Goal: Find contact information: Find contact information

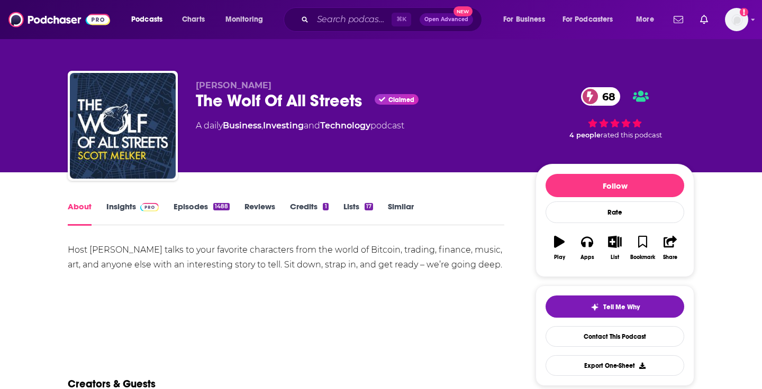
click at [141, 206] on img at bounding box center [149, 207] width 19 height 8
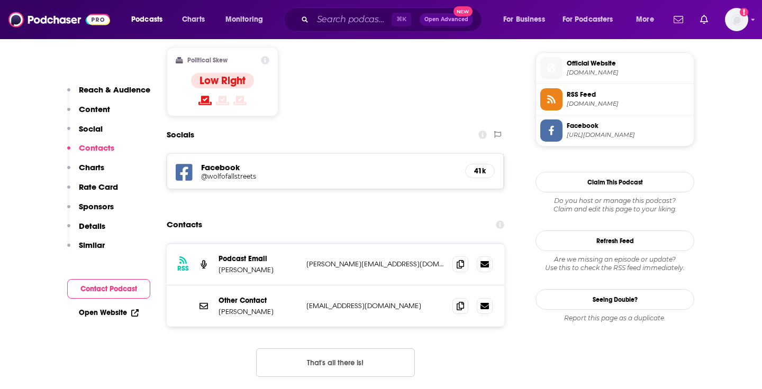
scroll to position [846, 0]
drag, startPoint x: 407, startPoint y: 226, endPoint x: 305, endPoint y: 223, distance: 102.2
click at [305, 243] on div "RSS Podcast Email Reid Hannaford [EMAIL_ADDRESS][DOMAIN_NAME] [PERSON_NAME][EMA…" at bounding box center [336, 264] width 338 height 42
click at [259, 265] on p "[PERSON_NAME]" at bounding box center [258, 269] width 79 height 9
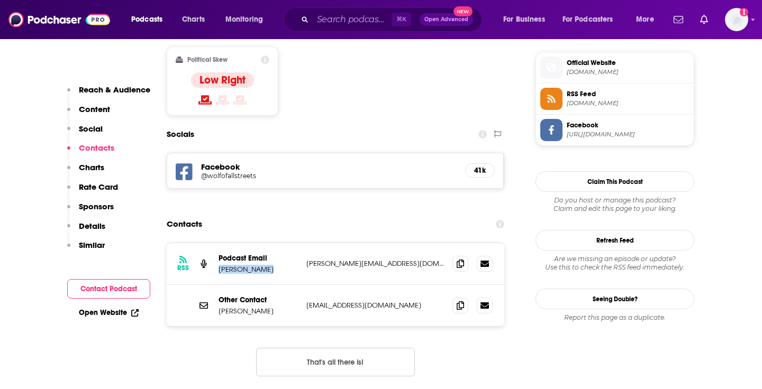
click at [259, 265] on p "[PERSON_NAME]" at bounding box center [258, 269] width 79 height 9
copy p "[PERSON_NAME]"
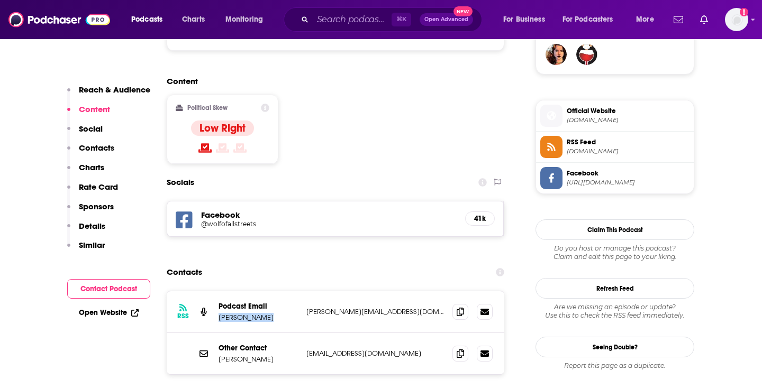
scroll to position [853, 0]
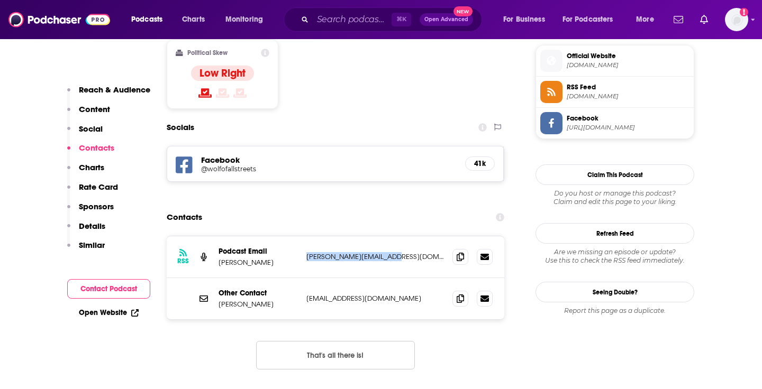
copy p "[PERSON_NAME][EMAIL_ADDRESS][DOMAIN_NAME]"
drag, startPoint x: 401, startPoint y: 221, endPoint x: 302, endPoint y: 214, distance: 99.2
click at [302, 237] on div "RSS Podcast Email Reid Hannaford [EMAIL_ADDRESS][DOMAIN_NAME] [PERSON_NAME][EMA…" at bounding box center [336, 258] width 338 height 42
copy p "[EMAIL_ADDRESS][DOMAIN_NAME]"
drag, startPoint x: 392, startPoint y: 257, endPoint x: 306, endPoint y: 257, distance: 85.7
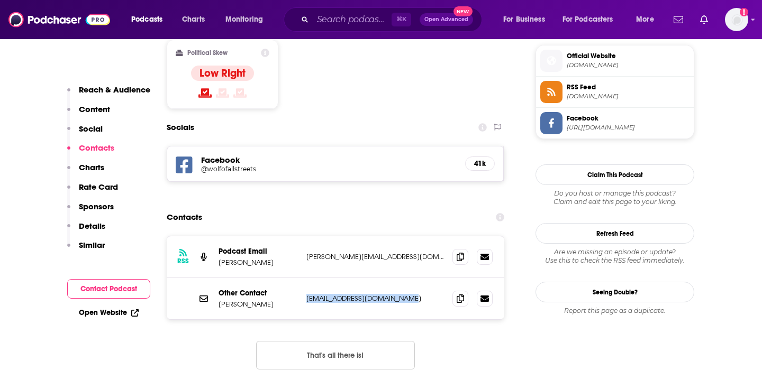
click at [306, 294] on p "[EMAIL_ADDRESS][DOMAIN_NAME]" at bounding box center [375, 298] width 138 height 9
